Goal: Task Accomplishment & Management: Manage account settings

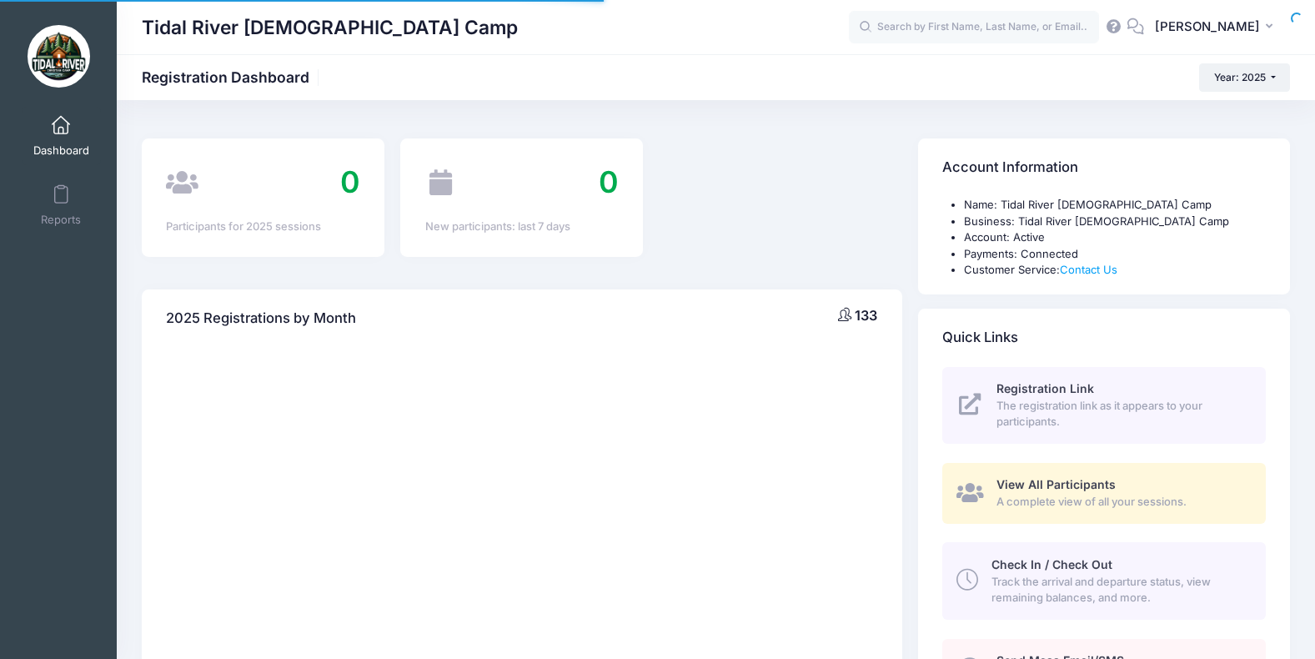
select select
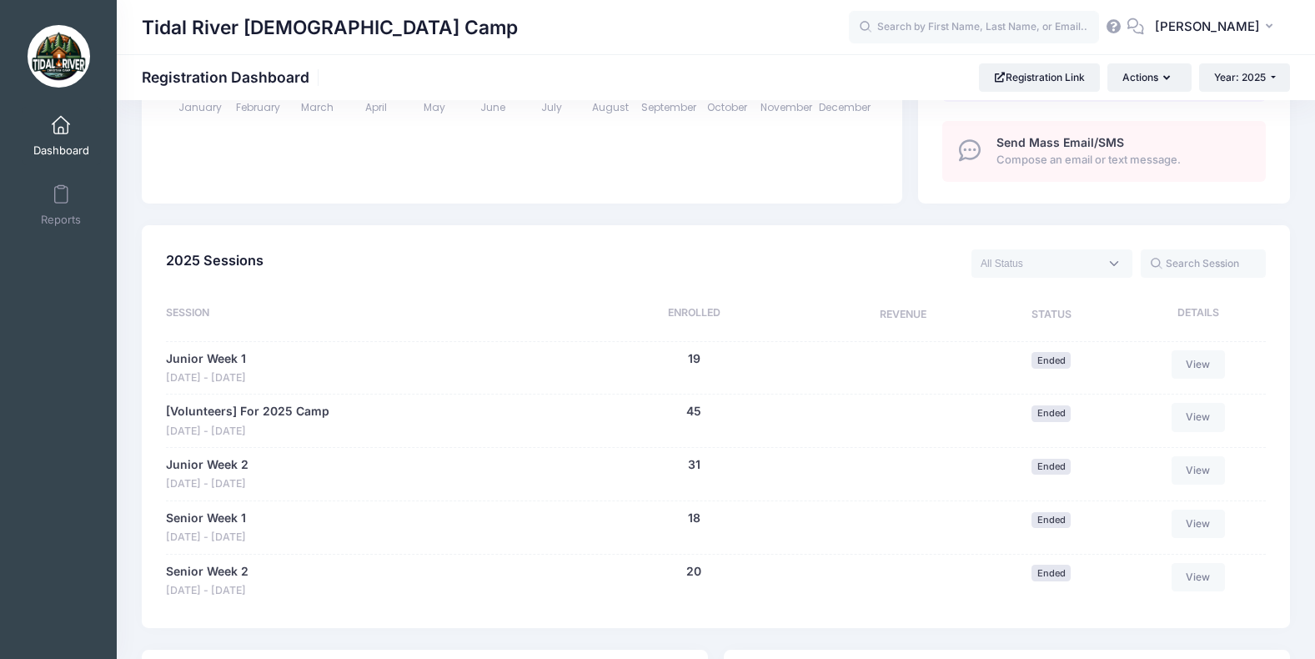
scroll to position [584, 0]
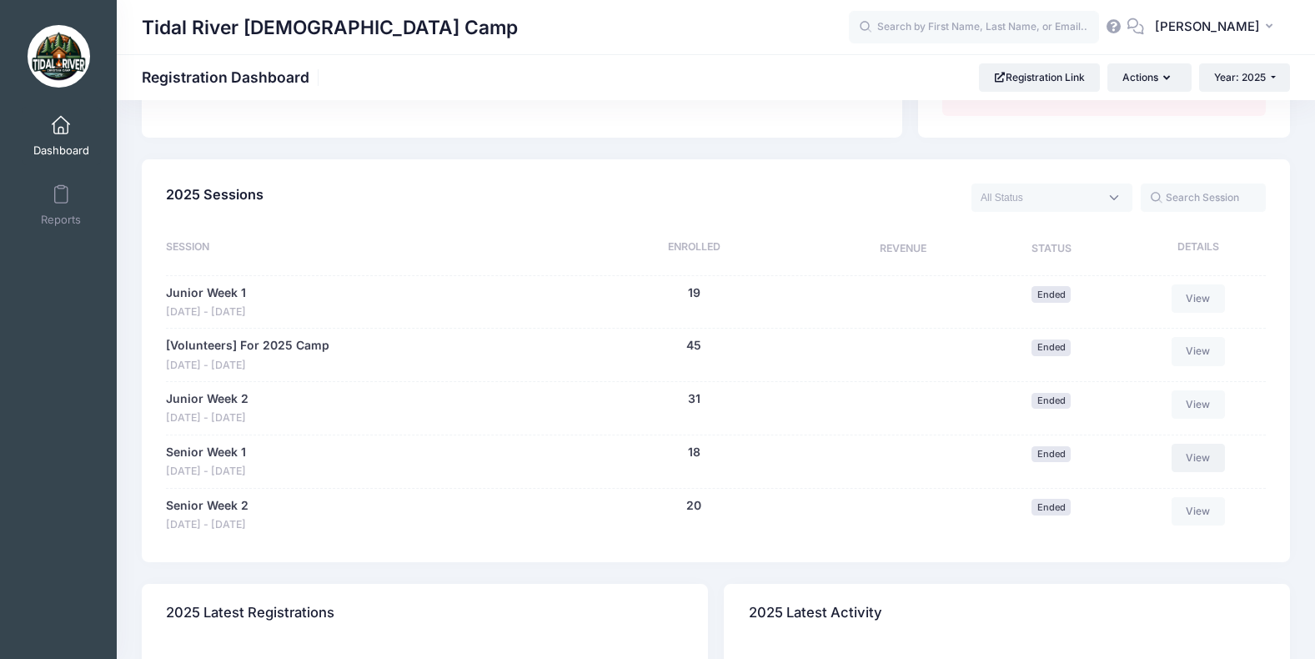
click at [1200, 459] on link "View" at bounding box center [1198, 458] width 53 height 28
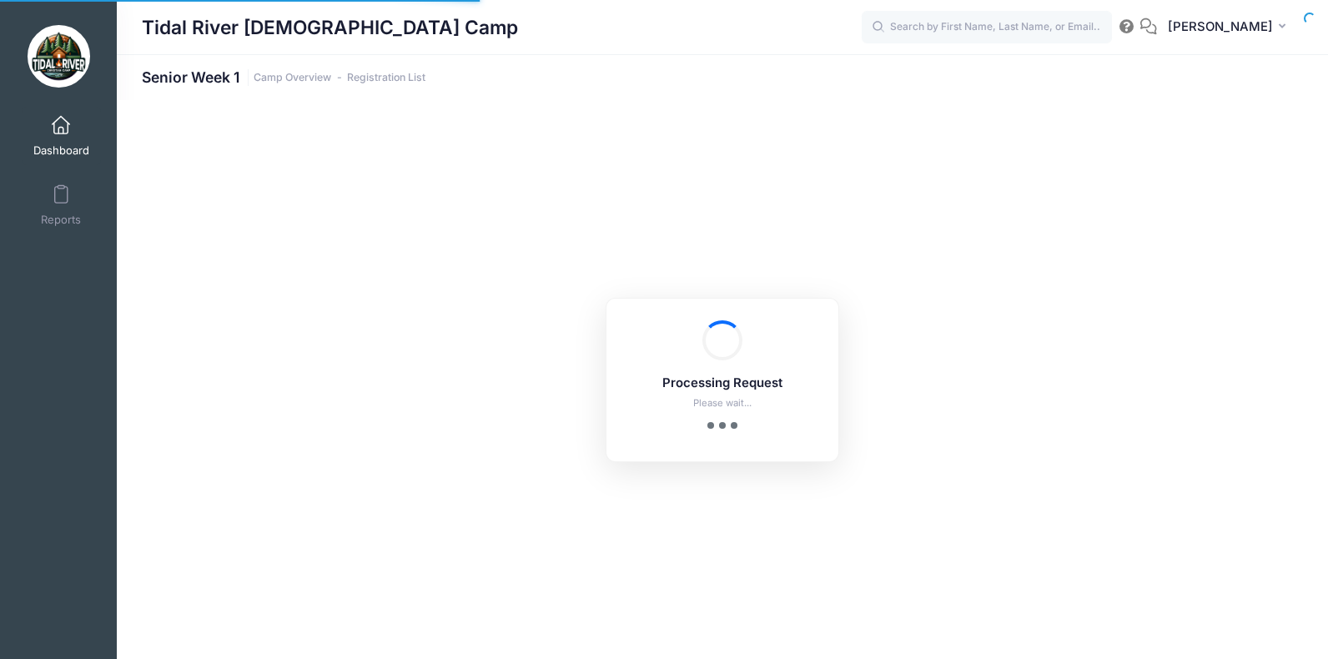
select select "10"
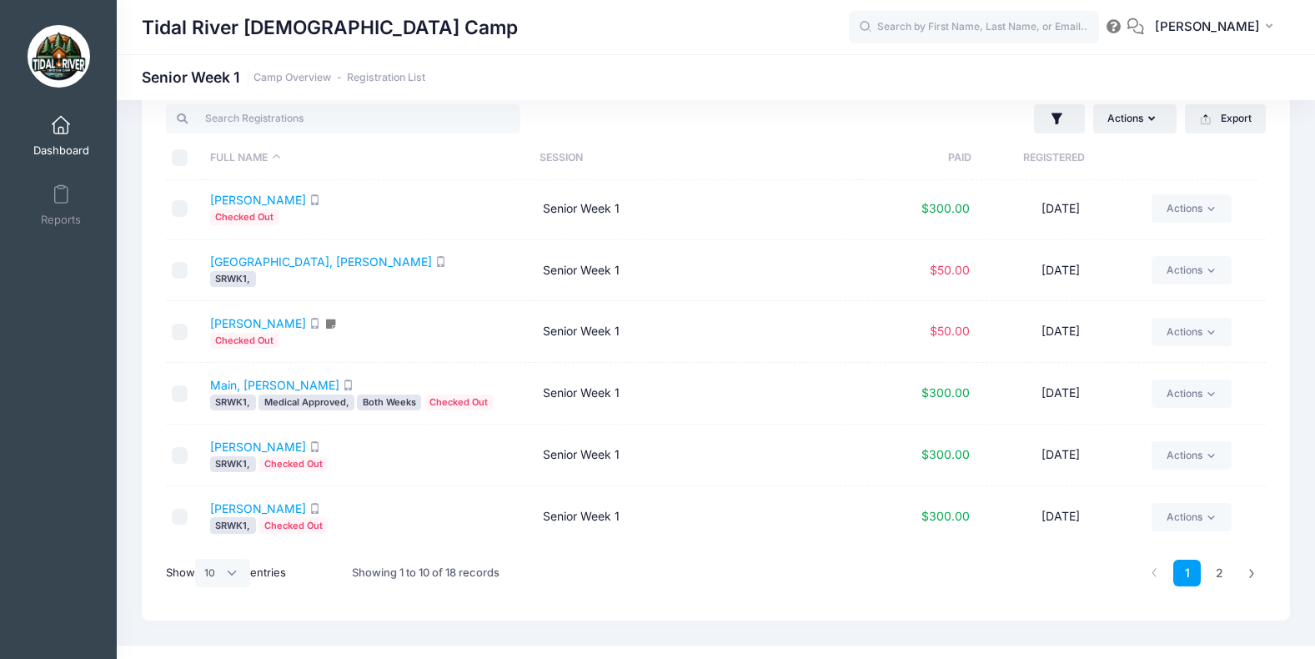
scroll to position [70, 0]
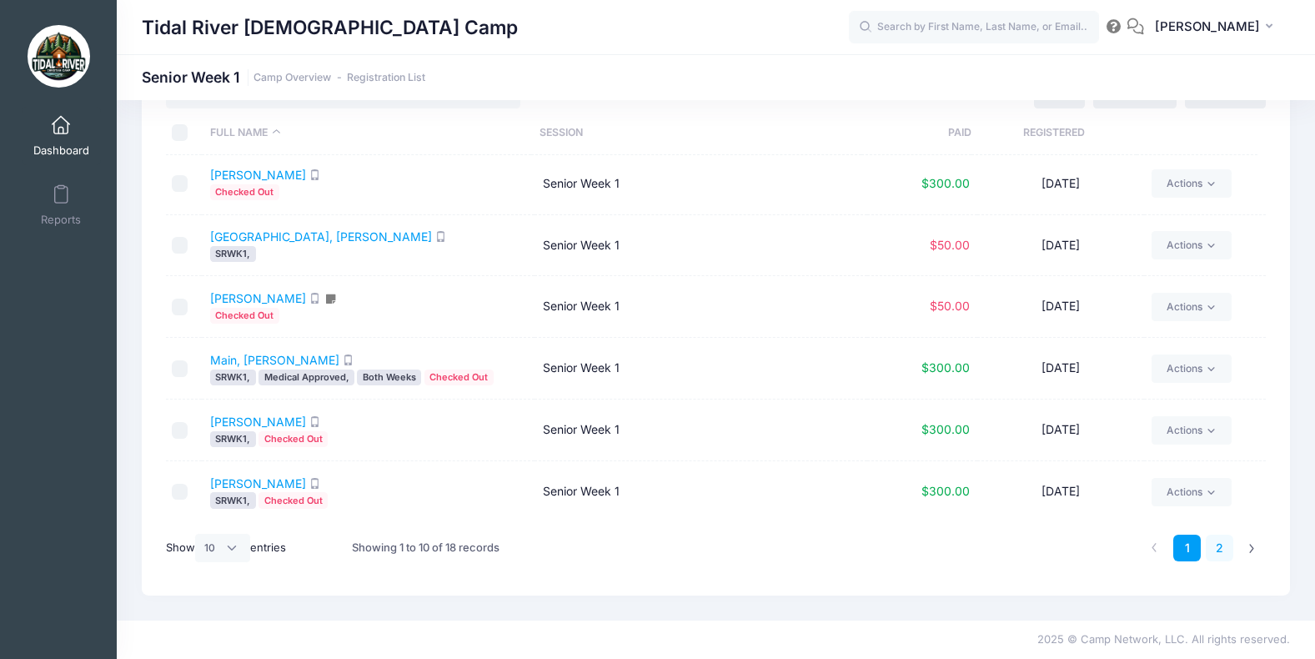
click at [1215, 548] on link "2" at bounding box center [1220, 549] width 28 height 28
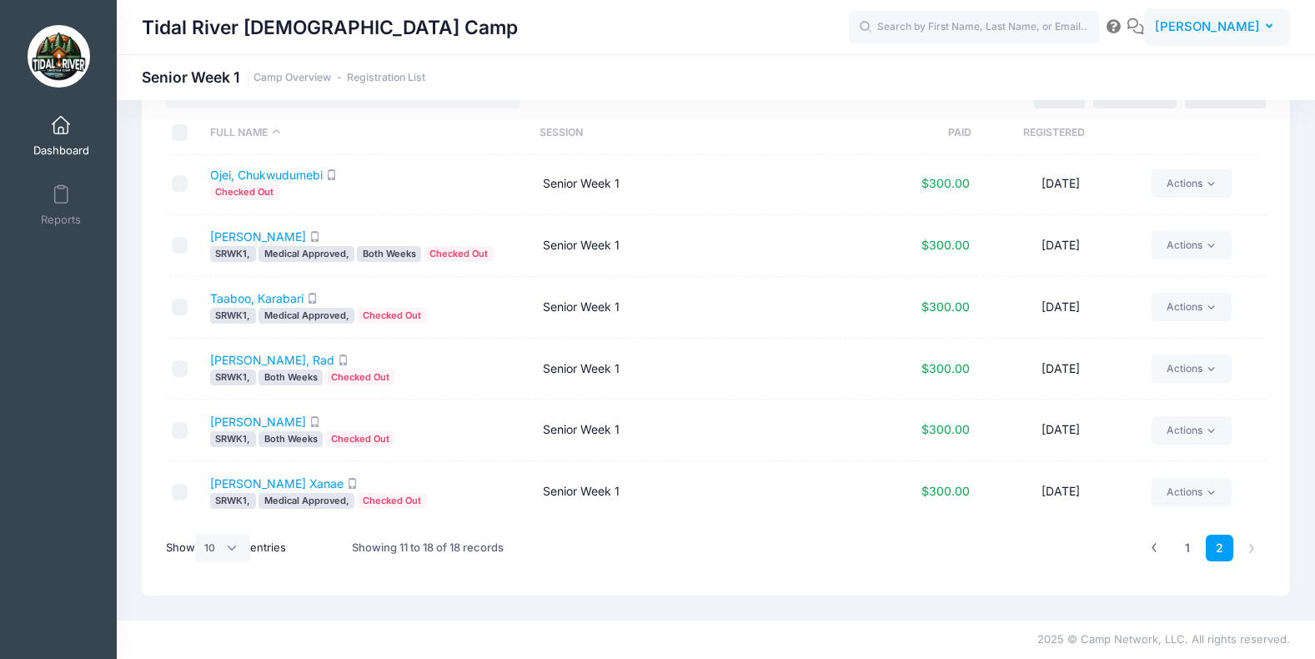
click at [1260, 28] on span "[PERSON_NAME]" at bounding box center [1207, 27] width 105 height 18
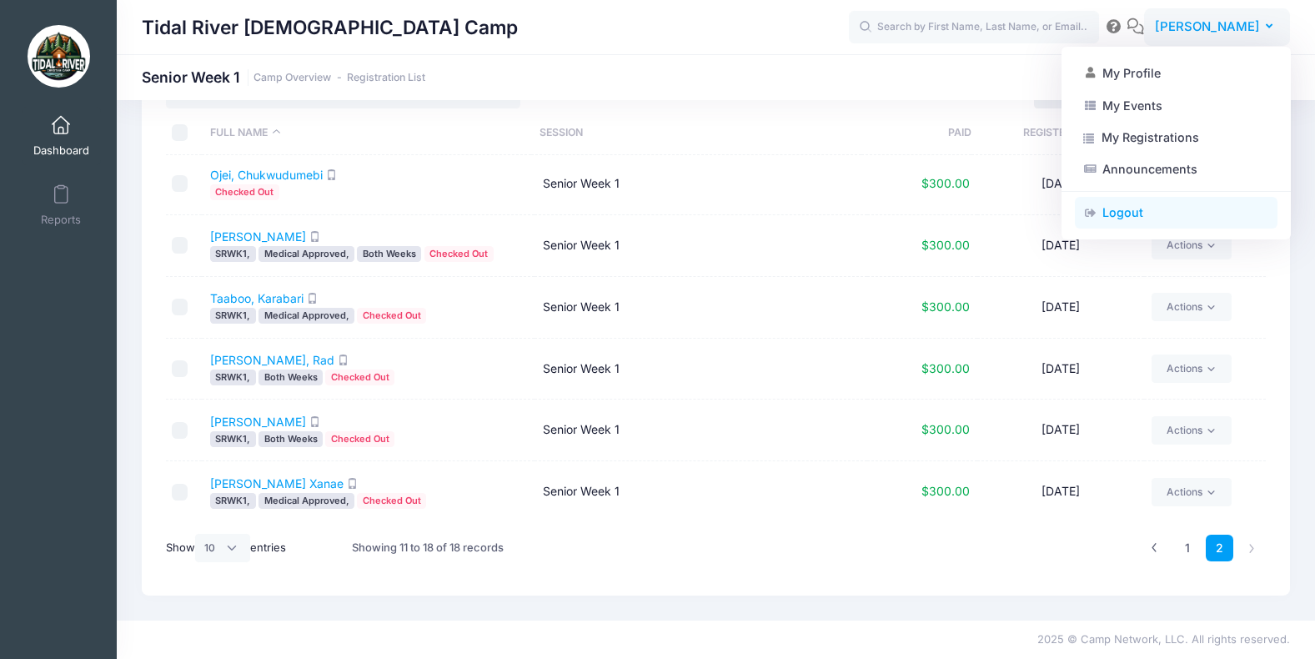
click at [1123, 218] on link "Logout" at bounding box center [1176, 213] width 203 height 32
